Goal: Information Seeking & Learning: Learn about a topic

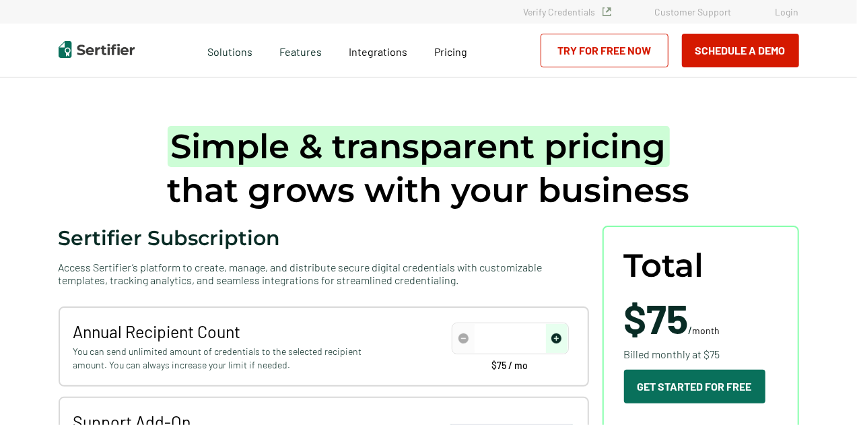
type input "50"
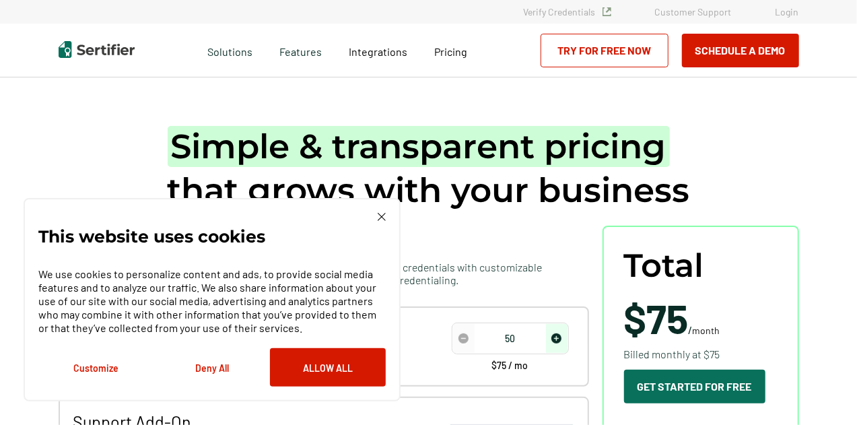
click at [383, 215] on img at bounding box center [382, 217] width 8 height 8
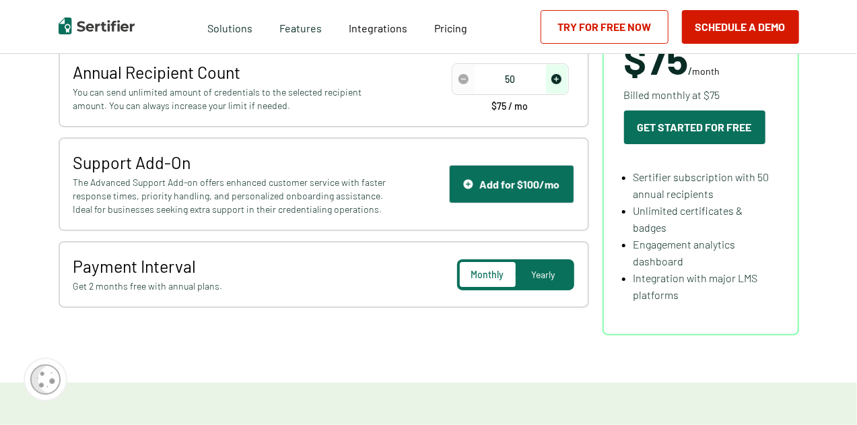
scroll to position [269, 0]
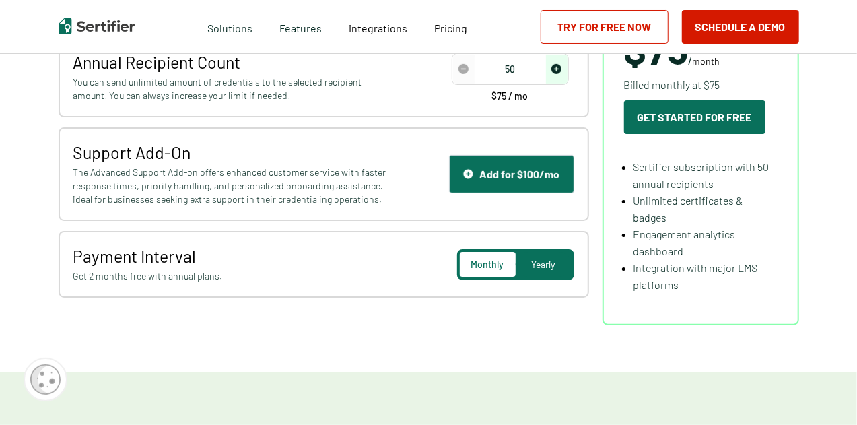
click at [564, 263] on div "Yearly" at bounding box center [544, 264] width 56 height 25
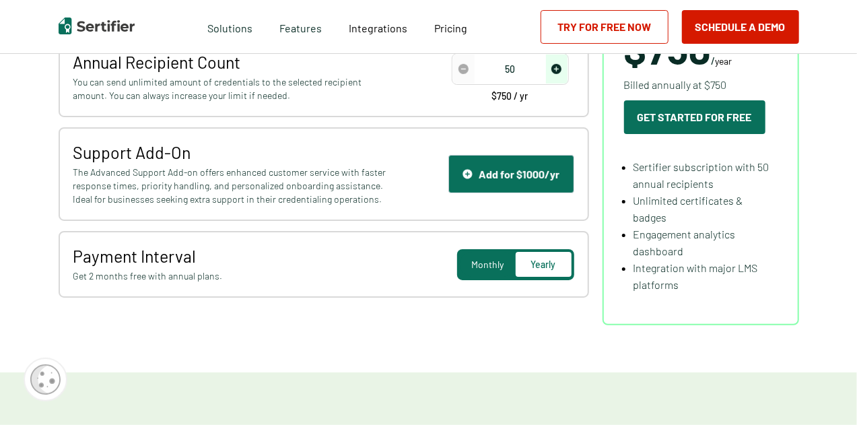
click at [488, 265] on span "Monthly" at bounding box center [487, 264] width 32 height 11
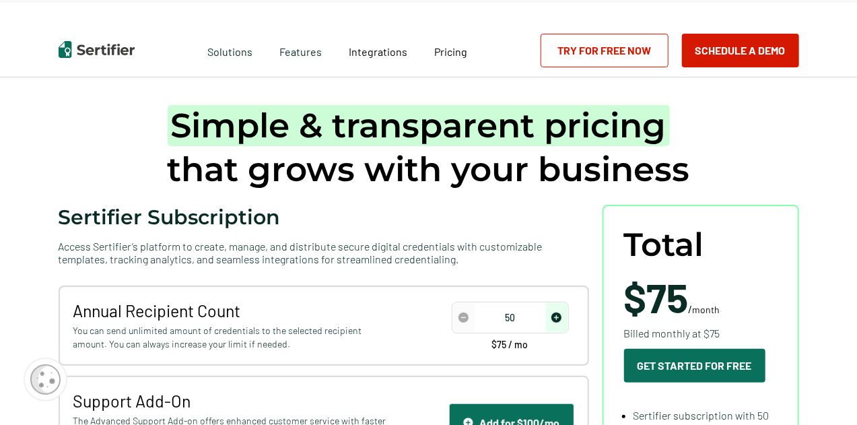
scroll to position [0, 0]
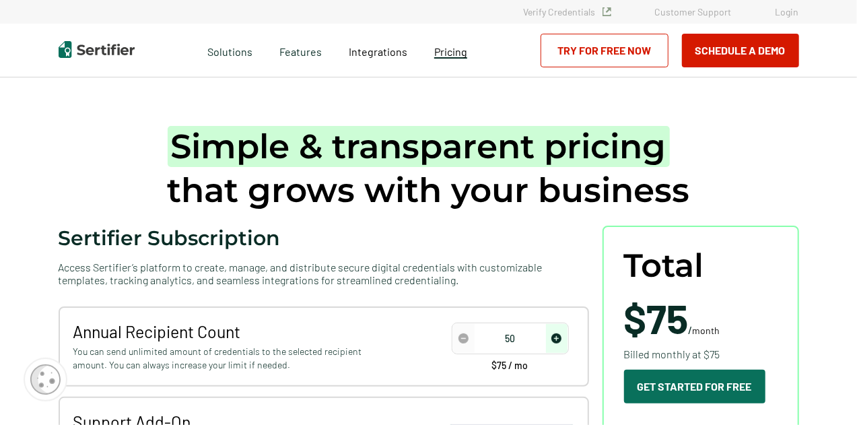
click at [446, 53] on span "Pricing" at bounding box center [450, 51] width 33 height 13
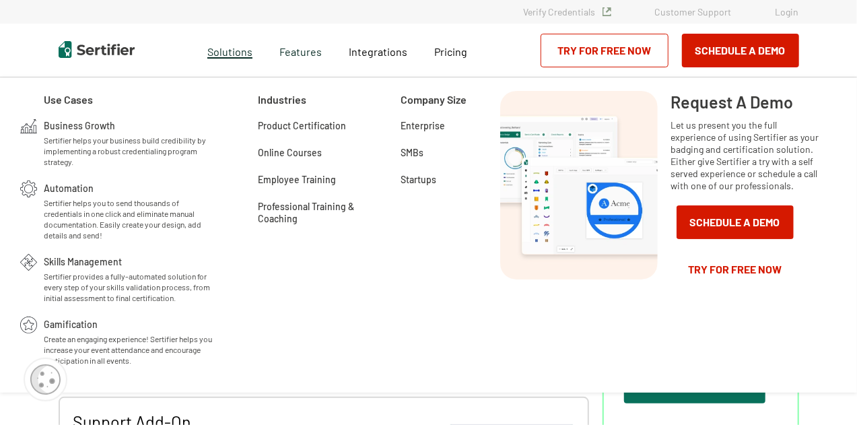
click at [239, 53] on span "Solutions" at bounding box center [229, 50] width 45 height 17
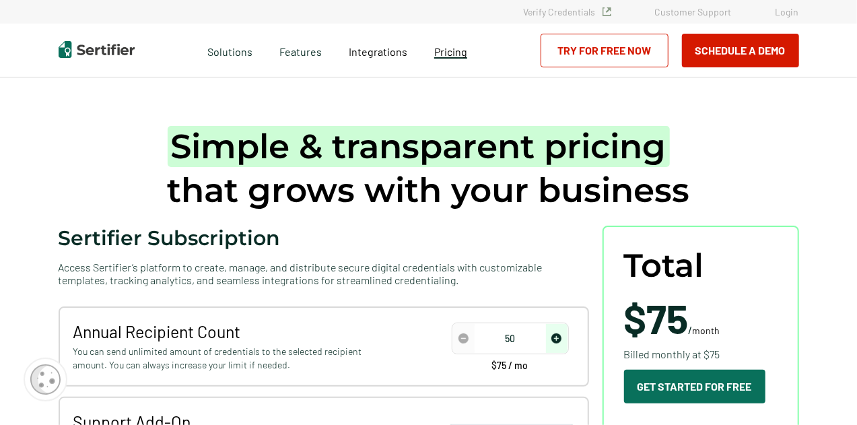
click at [455, 49] on span "Pricing" at bounding box center [450, 51] width 33 height 13
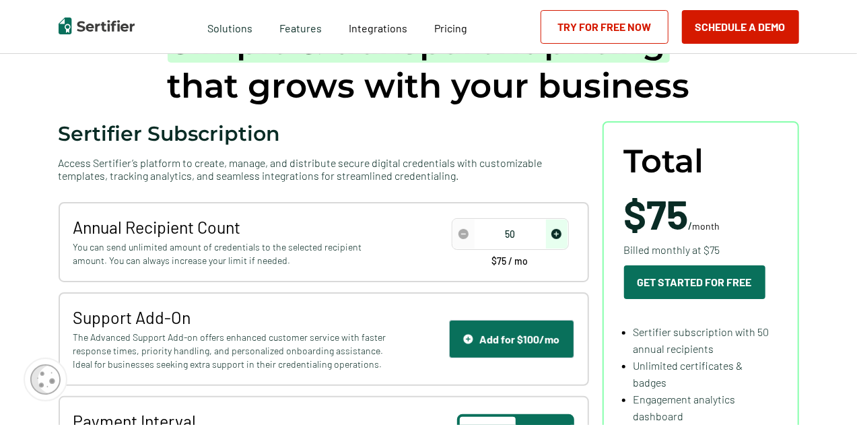
scroll to position [67, 0]
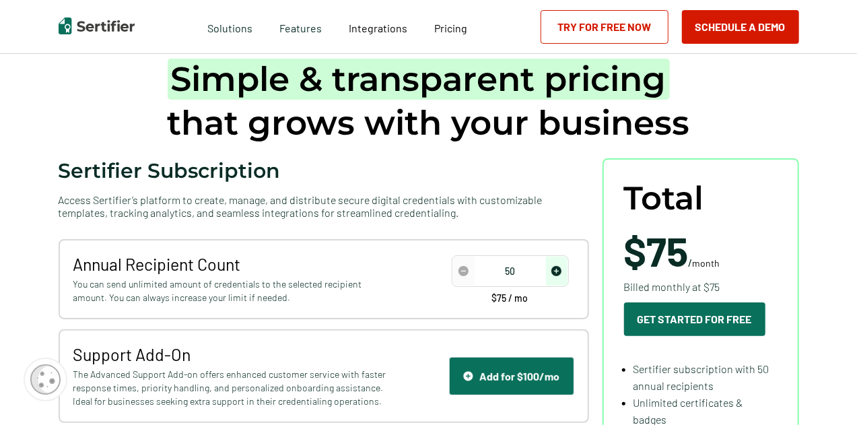
click at [100, 24] on img at bounding box center [97, 26] width 76 height 17
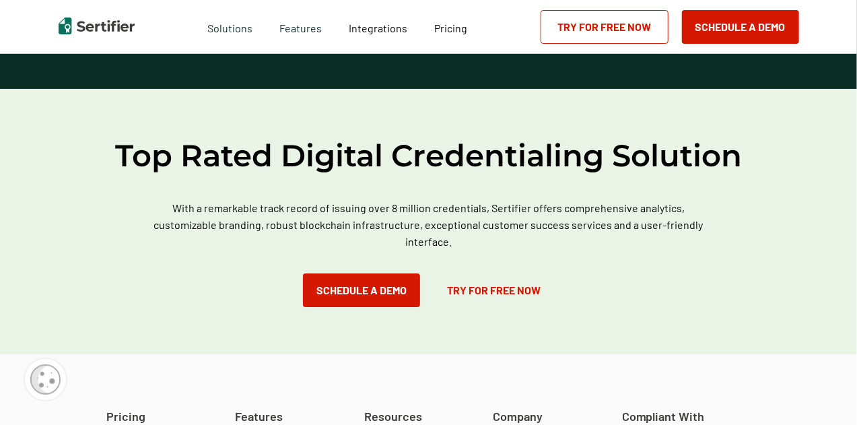
scroll to position [3842, 0]
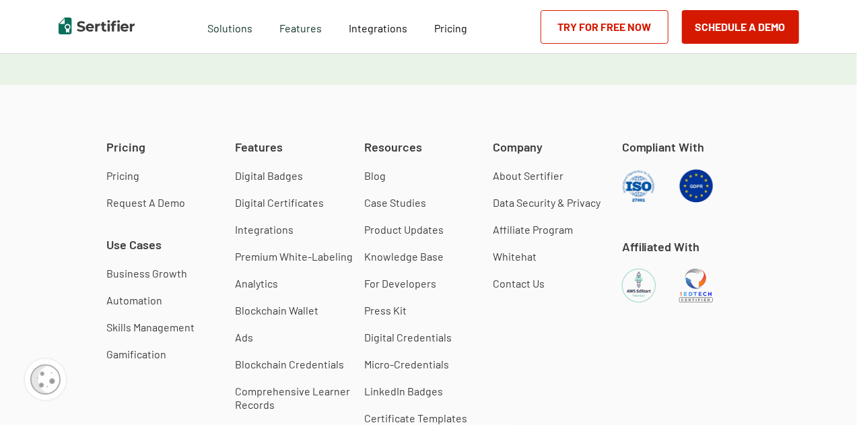
click at [116, 174] on link "Pricing" at bounding box center [122, 175] width 33 height 13
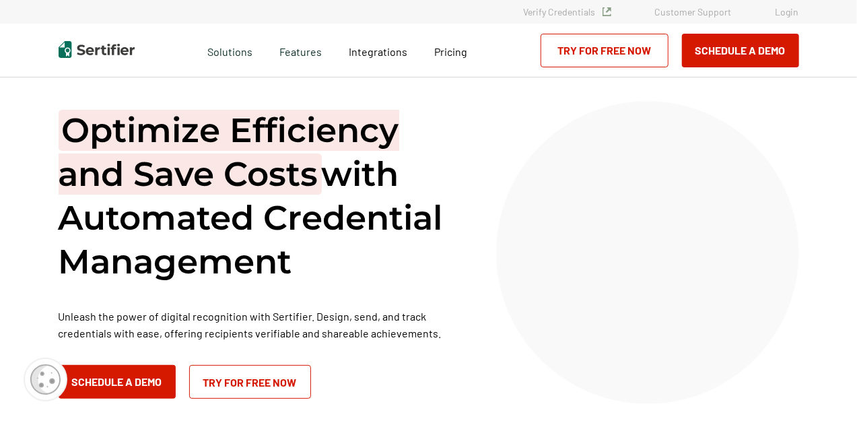
scroll to position [3869, 0]
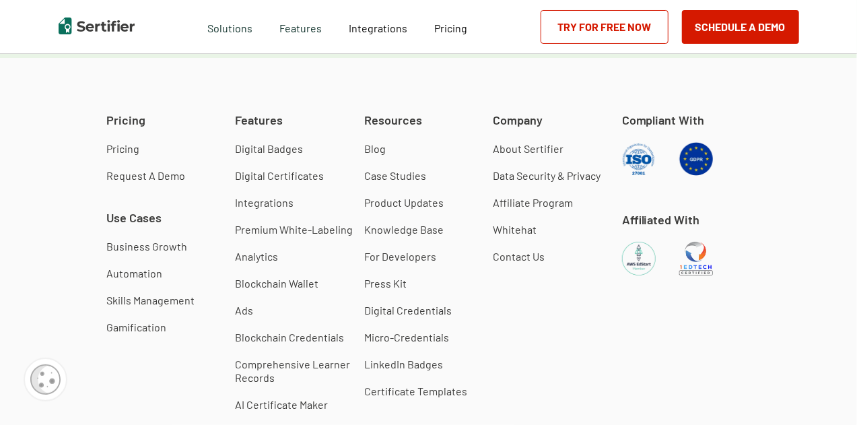
click at [267, 150] on link "Digital Badges" at bounding box center [269, 148] width 68 height 13
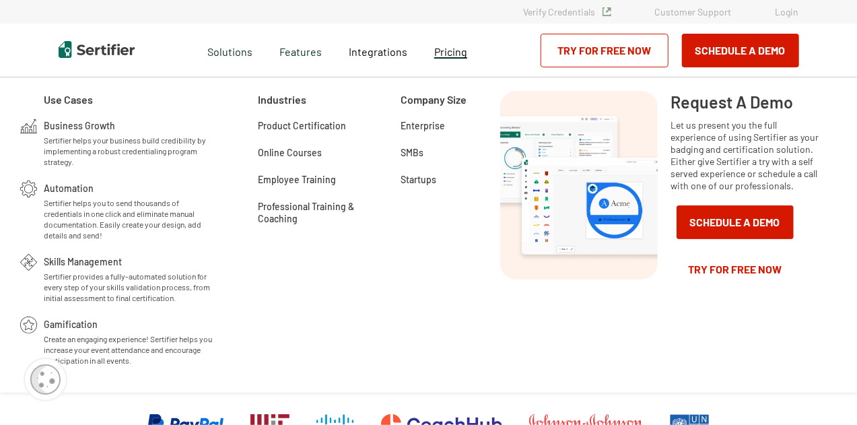
click at [446, 48] on span "Pricing" at bounding box center [450, 51] width 33 height 13
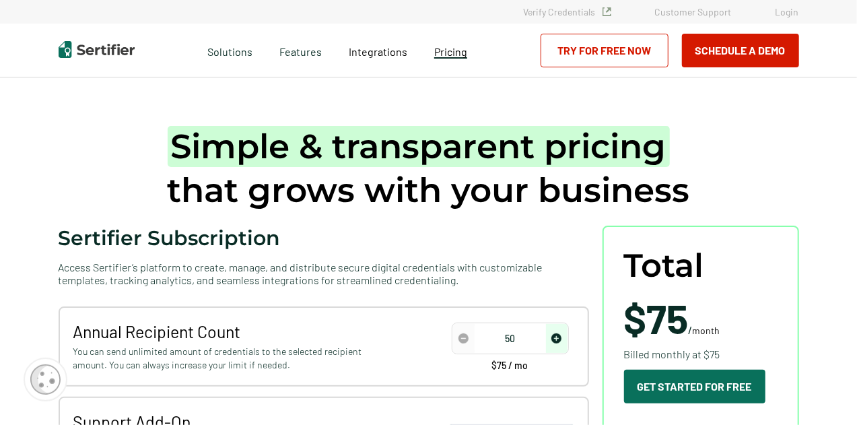
click at [457, 42] on link "Pricing" at bounding box center [450, 50] width 33 height 17
click at [454, 56] on span "Pricing" at bounding box center [450, 51] width 33 height 13
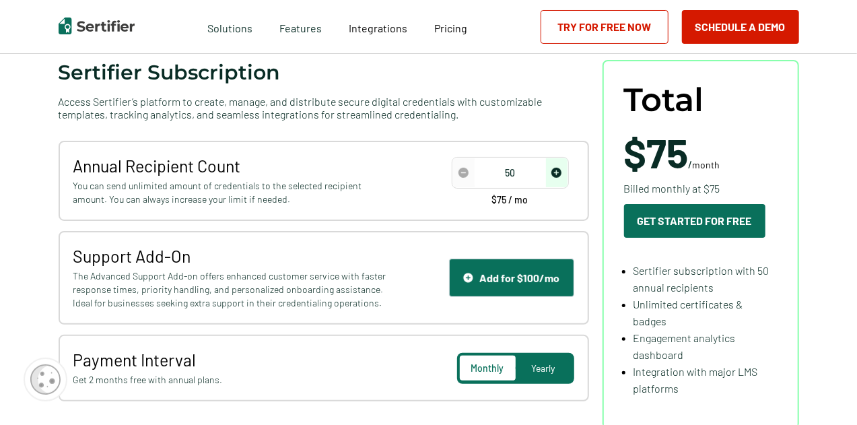
scroll to position [135, 0]
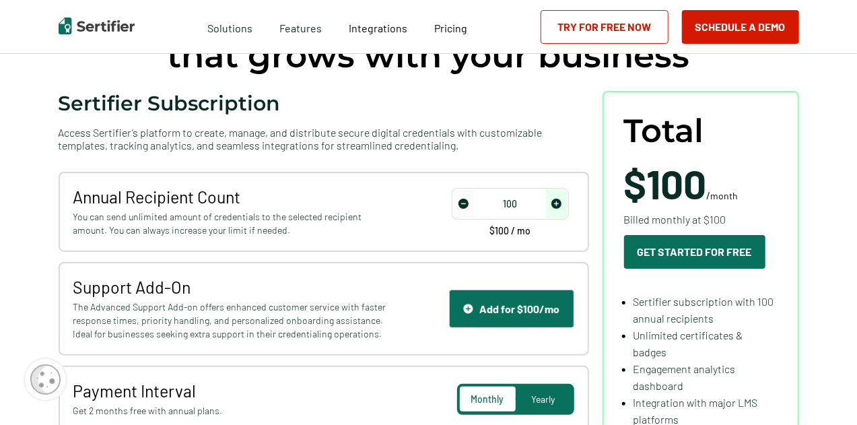
click at [561, 207] on img "increase number" at bounding box center [556, 204] width 10 height 10
click at [559, 207] on img "increase number" at bounding box center [556, 204] width 10 height 10
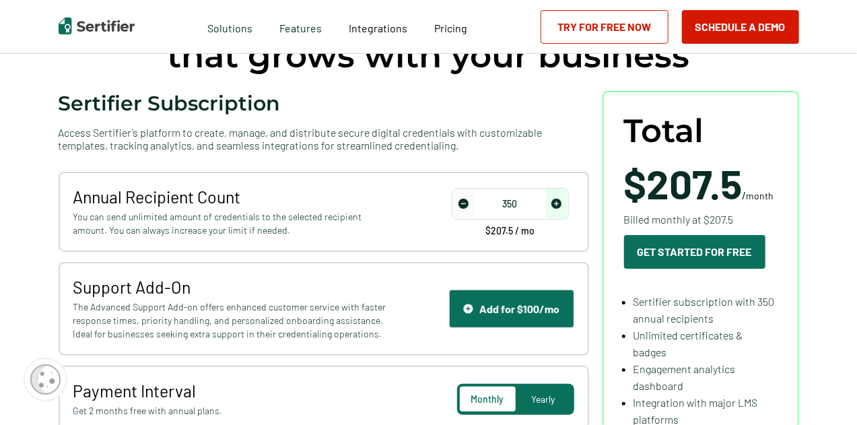
click at [559, 207] on img "increase number" at bounding box center [556, 204] width 10 height 10
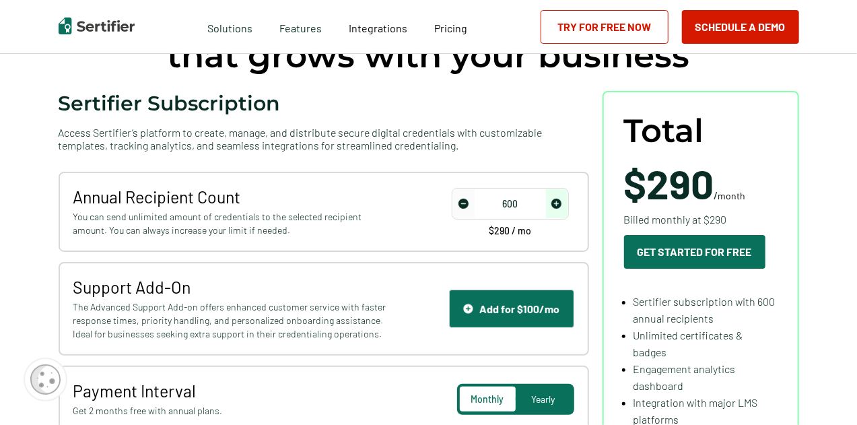
click at [559, 207] on img "increase number" at bounding box center [556, 204] width 10 height 10
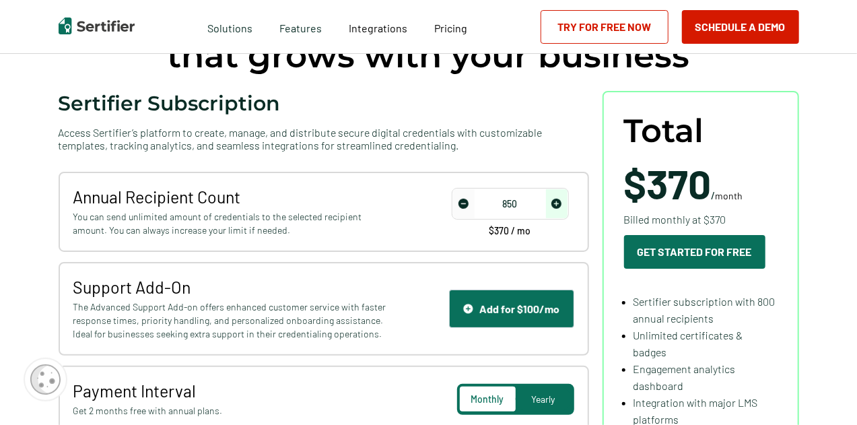
click at [559, 207] on img "increase number" at bounding box center [556, 204] width 10 height 10
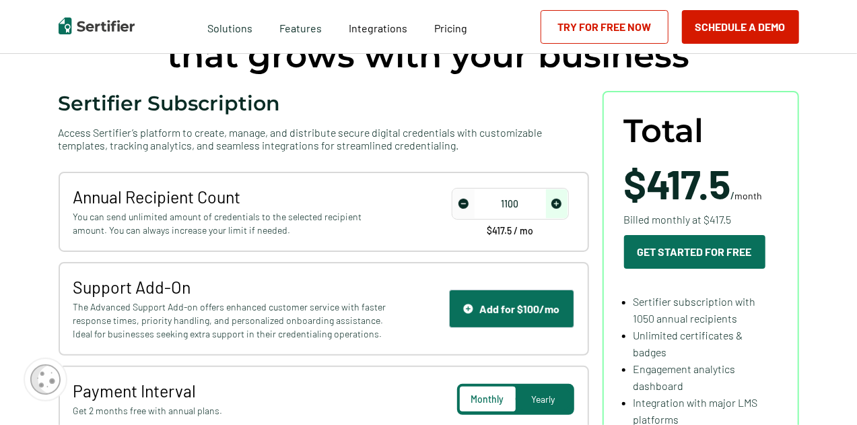
click at [559, 207] on img "increase number" at bounding box center [556, 204] width 10 height 10
click at [466, 207] on img "decrease number" at bounding box center [464, 204] width 10 height 10
click at [466, 206] on img "decrease number" at bounding box center [464, 204] width 10 height 10
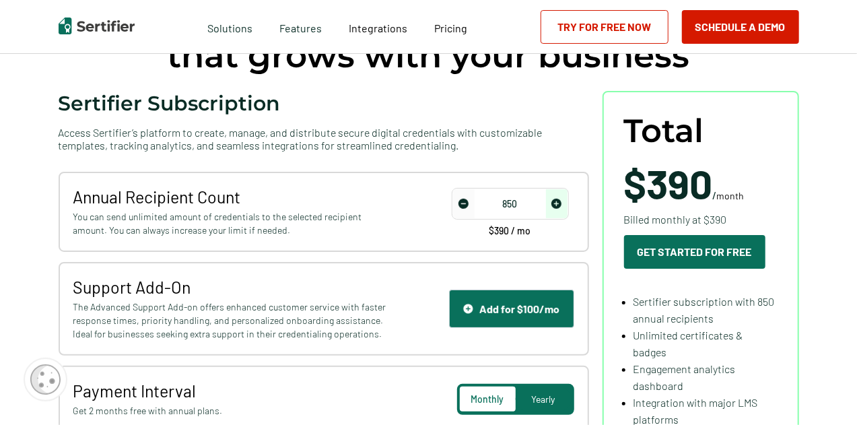
click at [466, 206] on img "decrease number" at bounding box center [464, 204] width 10 height 10
click at [557, 204] on img "increase number" at bounding box center [556, 204] width 10 height 10
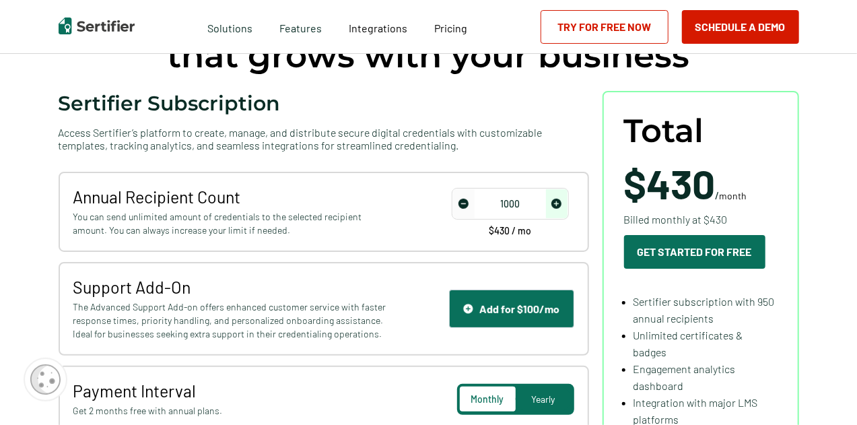
click at [557, 204] on img "increase number" at bounding box center [556, 204] width 10 height 10
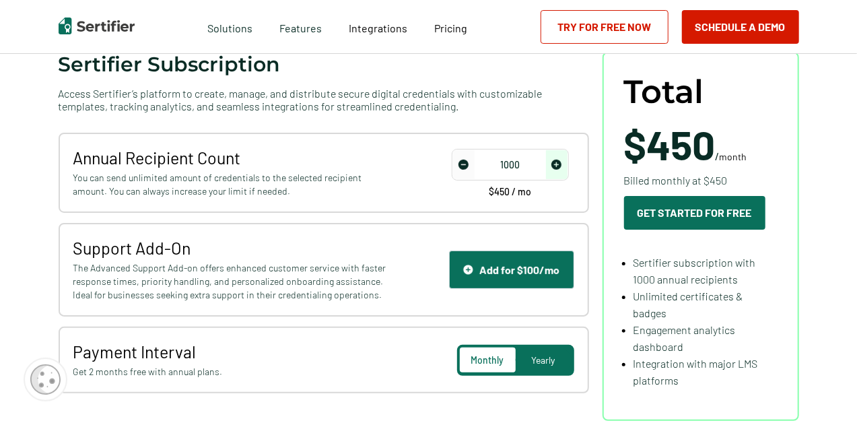
scroll to position [202, 0]
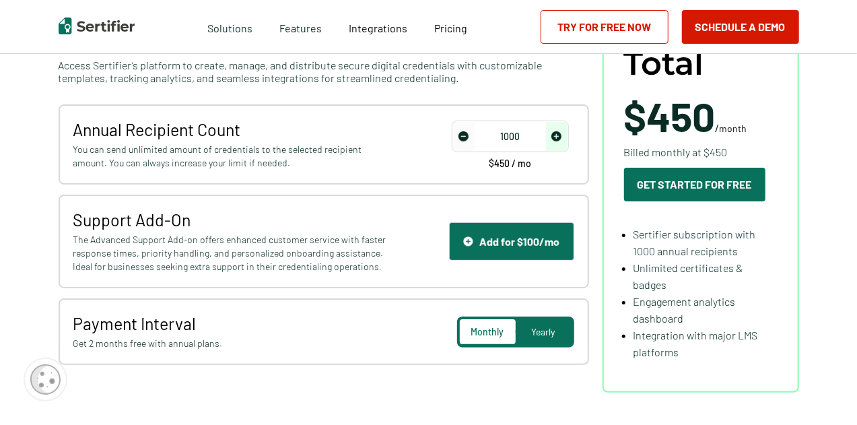
click at [539, 328] on span "Yearly" at bounding box center [544, 331] width 24 height 11
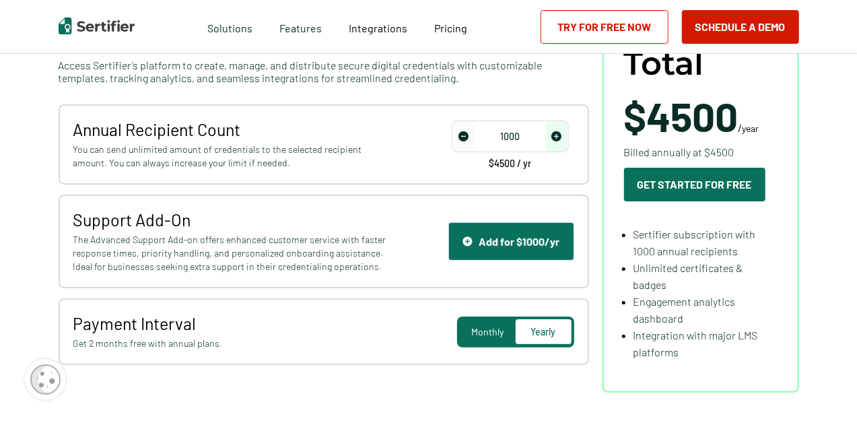
click at [485, 335] on span "Monthly" at bounding box center [487, 331] width 32 height 11
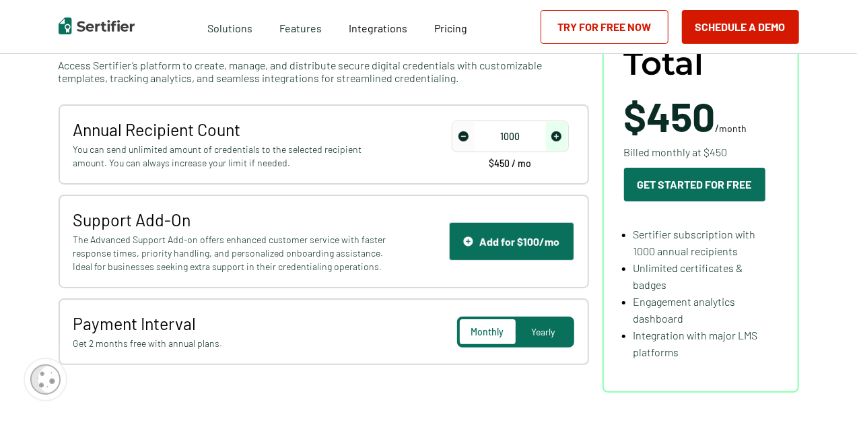
click at [549, 336] on span "Yearly" at bounding box center [544, 331] width 24 height 11
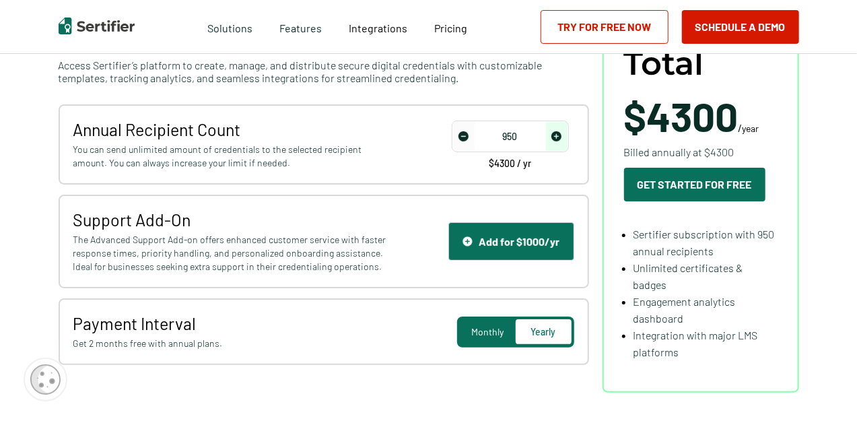
click at [469, 142] on span "decrease number" at bounding box center [464, 136] width 22 height 29
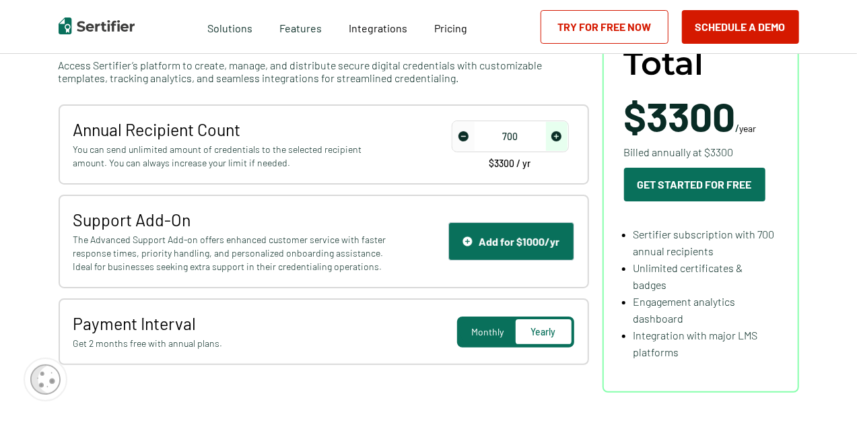
click at [469, 142] on span "decrease number" at bounding box center [464, 136] width 22 height 29
click at [562, 139] on img "increase number" at bounding box center [556, 136] width 10 height 10
click at [561, 139] on img "increase number" at bounding box center [556, 136] width 10 height 10
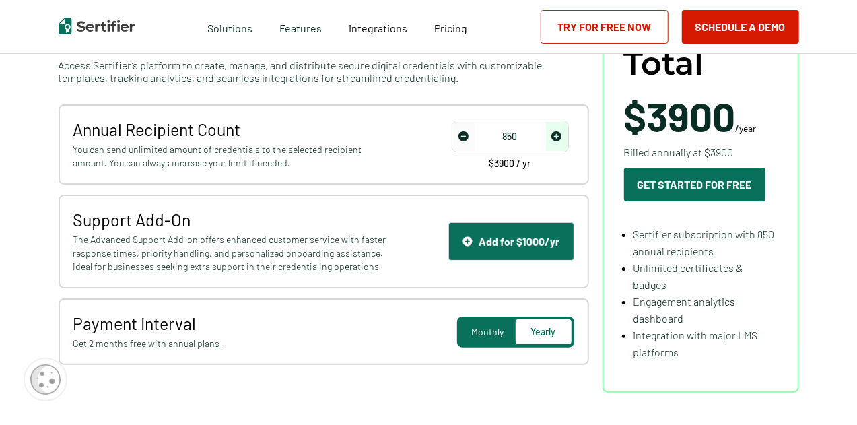
click at [561, 139] on img "increase number" at bounding box center [556, 136] width 10 height 10
type input "1000"
click at [561, 139] on img "increase number" at bounding box center [556, 136] width 10 height 10
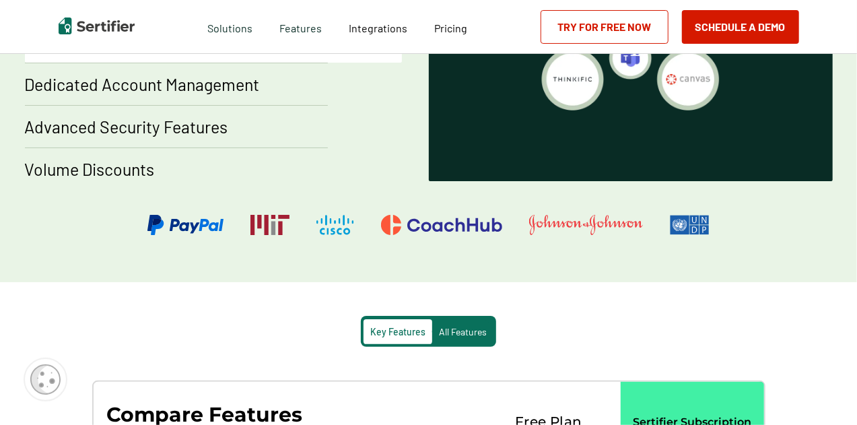
scroll to position [875, 0]
